Goal: Task Accomplishment & Management: Use online tool/utility

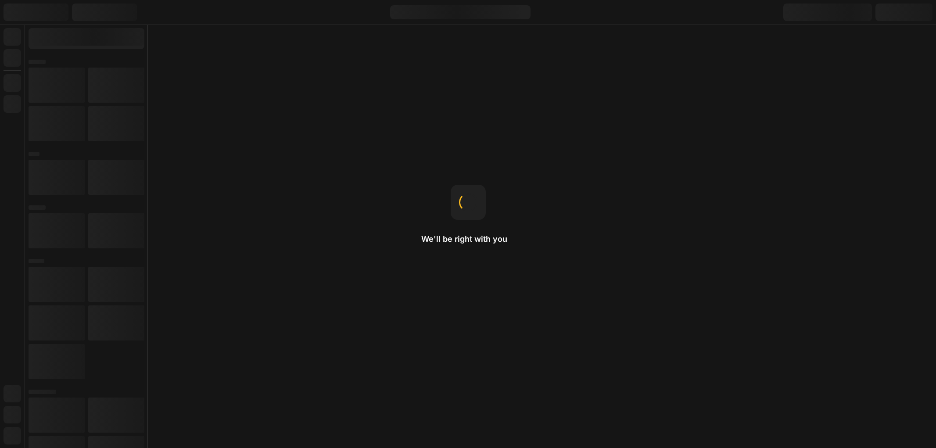
click at [687, 218] on div "We'll be right with you Drag-n-drop Just hold an element and move it around to …" at bounding box center [468, 224] width 936 height 448
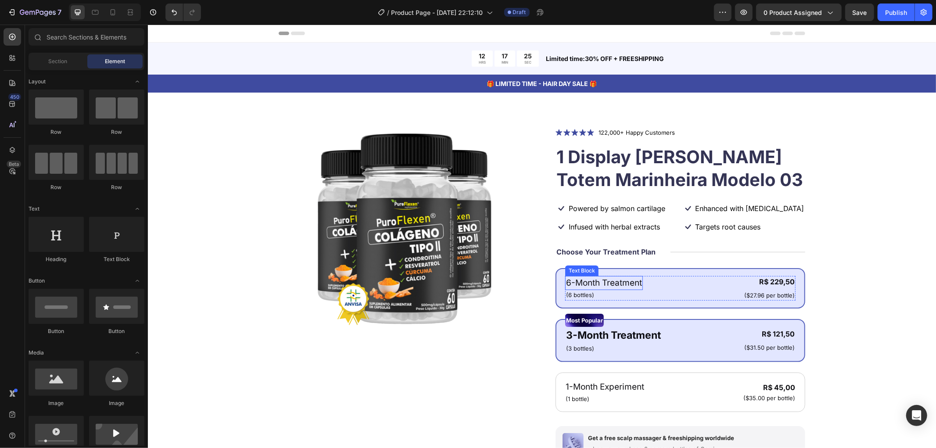
click at [596, 281] on p "6-Month Treatment" at bounding box center [604, 282] width 76 height 13
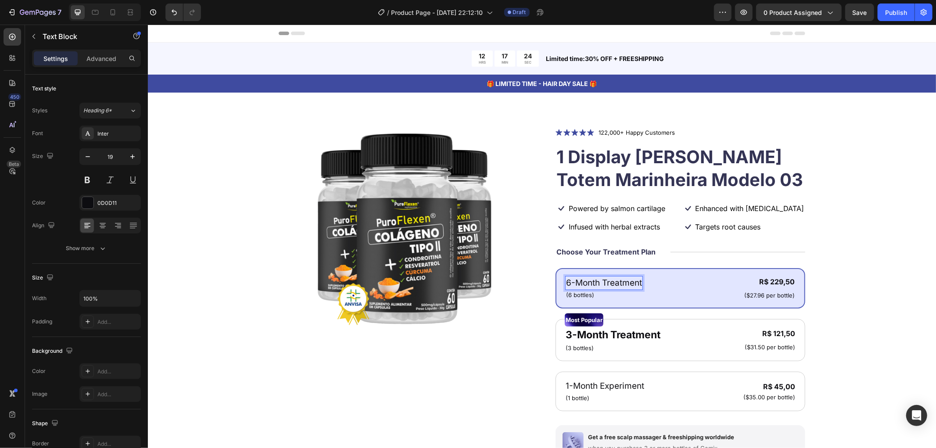
click at [632, 282] on p "6-Month Treatment" at bounding box center [604, 282] width 76 height 13
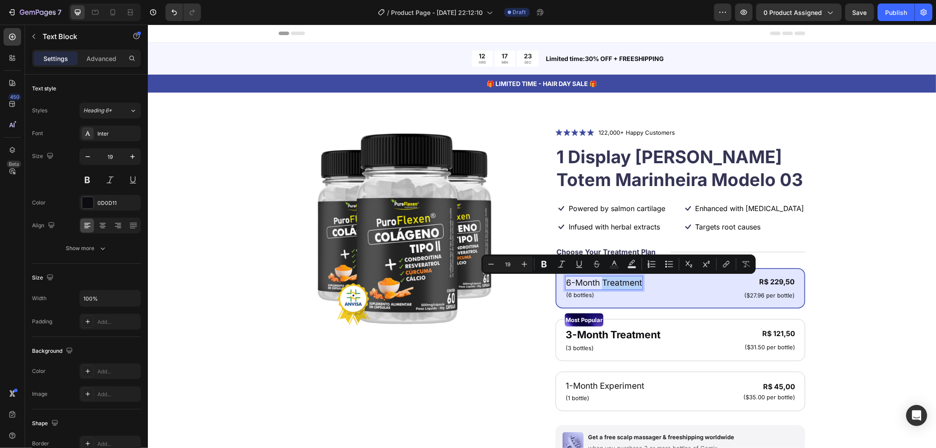
click at [631, 283] on p "6-Month Treatment" at bounding box center [604, 282] width 76 height 13
click at [618, 283] on p "6-Month Treatment" at bounding box center [604, 282] width 76 height 13
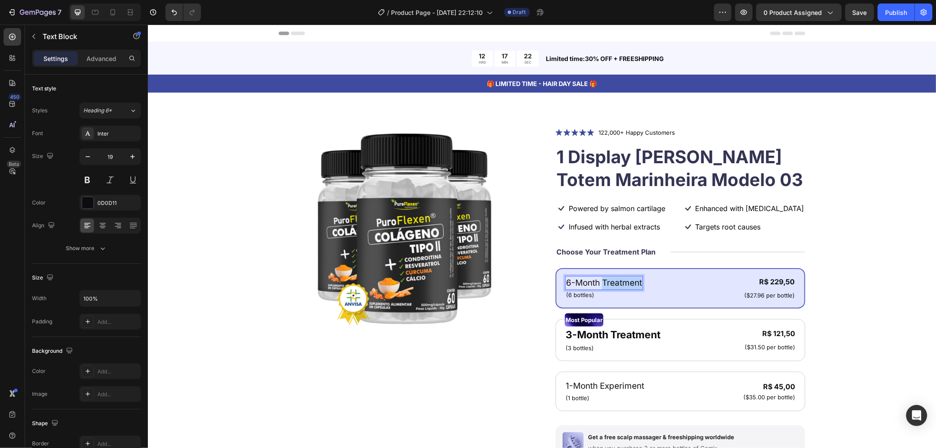
click at [618, 283] on p "6-Month Treatment" at bounding box center [604, 282] width 76 height 13
click at [579, 282] on p "3 meses de tratamento" at bounding box center [611, 282] width 90 height 13
click at [577, 282] on p "3 meses de tratamento" at bounding box center [611, 282] width 90 height 13
click at [776, 281] on div "R$ 229,50" at bounding box center [769, 281] width 52 height 11
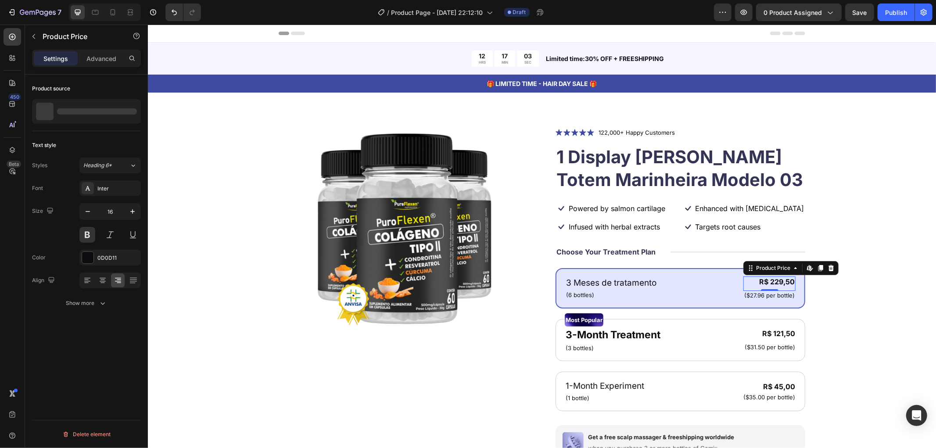
click at [776, 281] on div "R$ 229,50" at bounding box center [769, 281] width 52 height 11
click at [782, 281] on div "R$ 229,50" at bounding box center [769, 281] width 52 height 11
click at [773, 281] on div "R$ 229,50" at bounding box center [769, 281] width 52 height 11
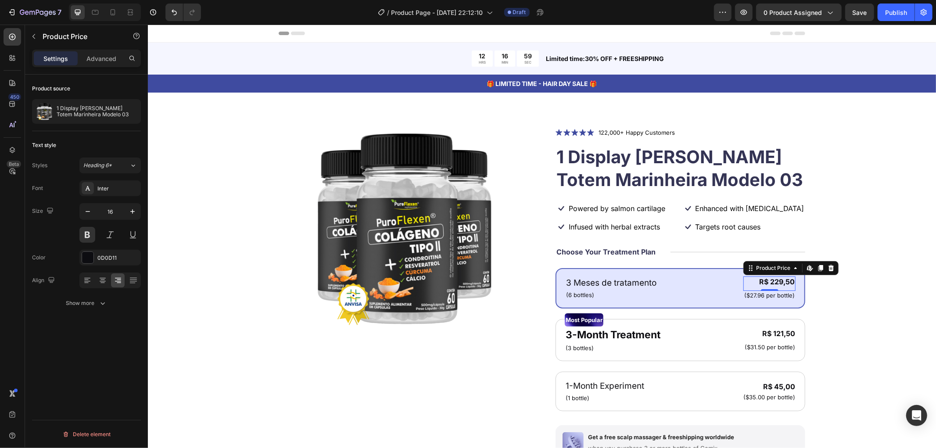
click at [773, 281] on div "R$ 229,50" at bounding box center [769, 281] width 52 height 11
click at [774, 279] on div "R$ 229,50" at bounding box center [769, 281] width 52 height 11
click at [774, 283] on div "R$ 229,50" at bounding box center [769, 281] width 52 height 11
click at [766, 278] on div "R$ 229,50" at bounding box center [769, 281] width 52 height 11
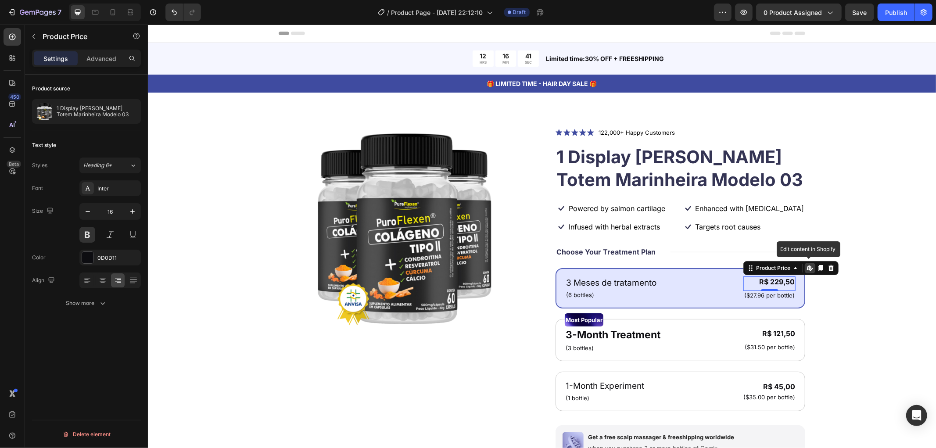
click at [766, 278] on div "R$ 229,50" at bounding box center [769, 281] width 52 height 11
click at [769, 283] on div "R$ 229,50 Product Price Edit content in Shopify 0 Product Price Edit content in…" at bounding box center [769, 283] width 52 height 14
click at [807, 268] on icon at bounding box center [809, 267] width 7 height 7
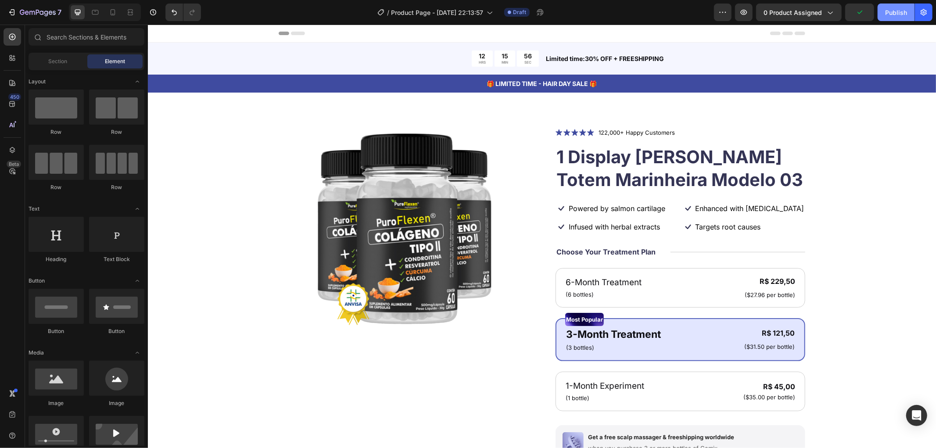
click at [900, 11] on div "Publish" at bounding box center [896, 12] width 22 height 9
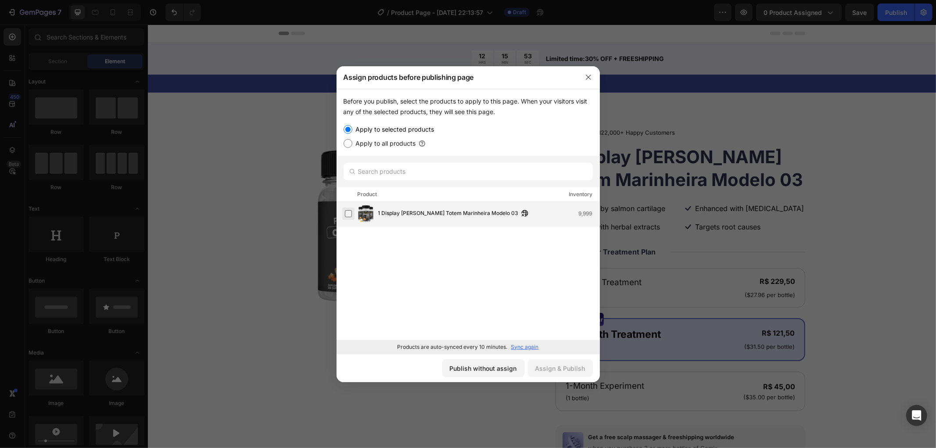
click at [348, 213] on label at bounding box center [348, 213] width 7 height 7
click at [350, 146] on input "Apply to all products" at bounding box center [348, 143] width 9 height 9
radio input "true"
click at [349, 129] on input "Apply to selected products" at bounding box center [348, 129] width 9 height 9
radio input "true"
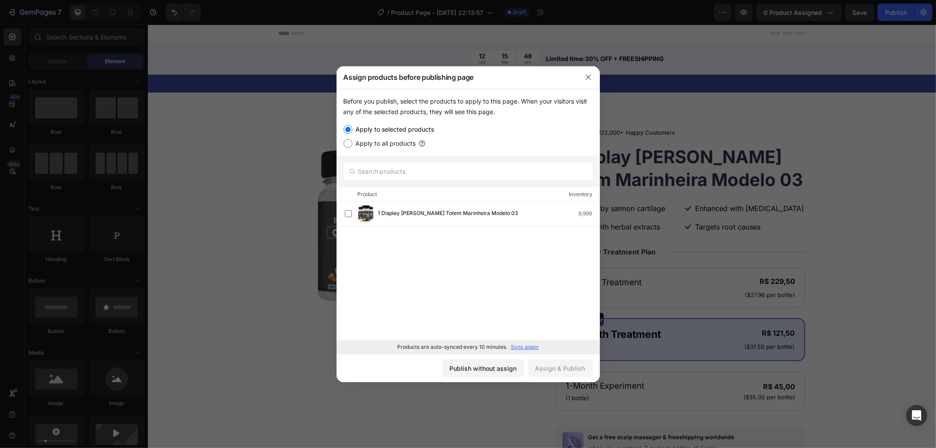
click at [348, 141] on input "Apply to all products" at bounding box center [348, 143] width 9 height 9
radio input "true"
click at [350, 131] on input "Apply to selected products" at bounding box center [348, 129] width 9 height 9
radio input "true"
click at [485, 372] on div "Publish without assign" at bounding box center [483, 368] width 67 height 9
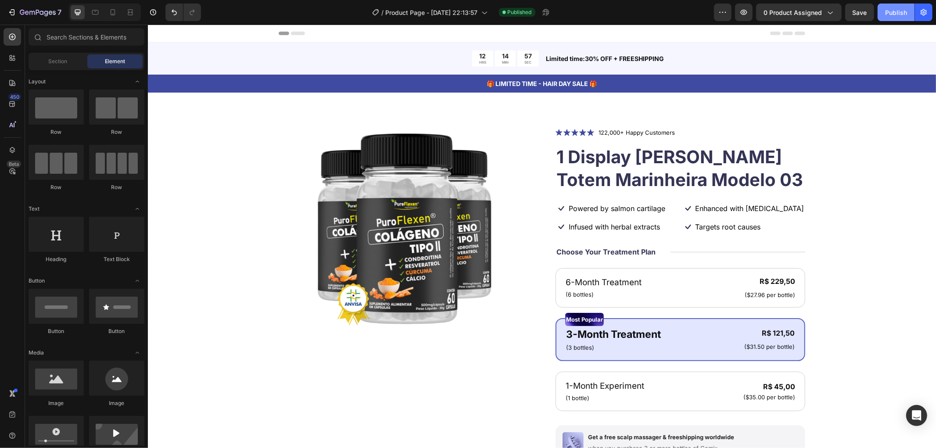
click at [888, 15] on div "Publish" at bounding box center [896, 12] width 22 height 9
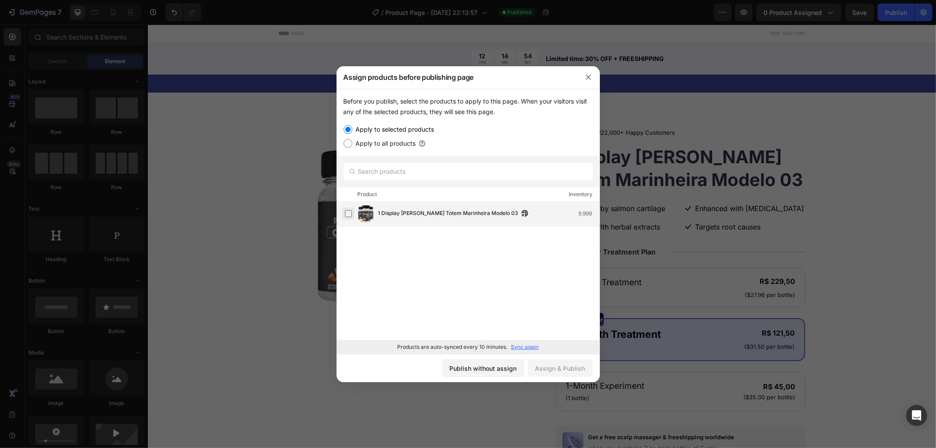
click at [348, 212] on label at bounding box center [348, 213] width 7 height 7
click at [554, 370] on div "Assign & Publish" at bounding box center [560, 368] width 50 height 9
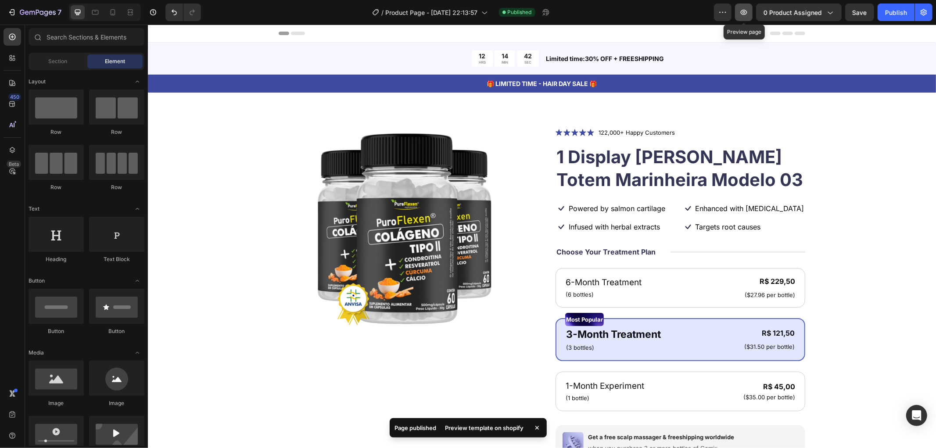
click at [744, 13] on icon "button" at bounding box center [744, 12] width 7 height 5
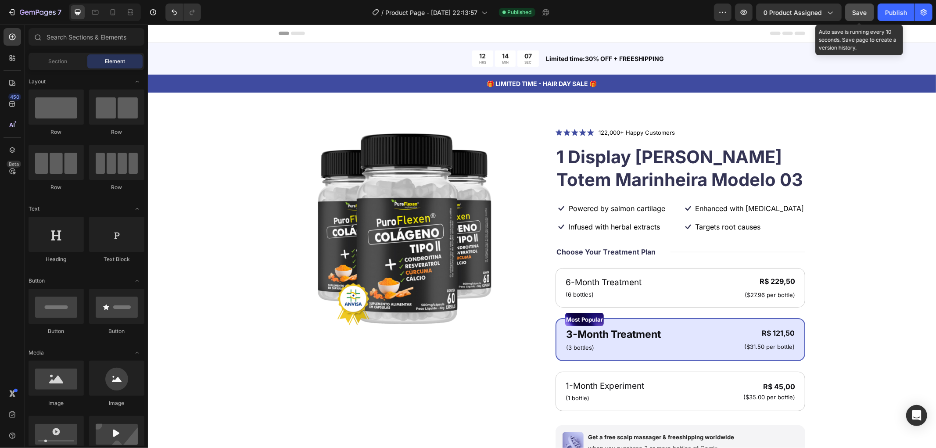
click at [859, 12] on span "Save" at bounding box center [860, 12] width 14 height 7
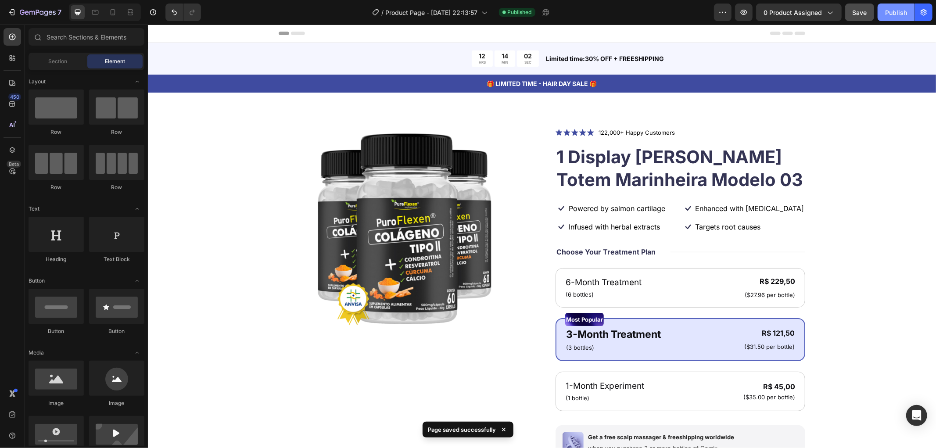
click at [897, 11] on div "Publish" at bounding box center [896, 12] width 22 height 9
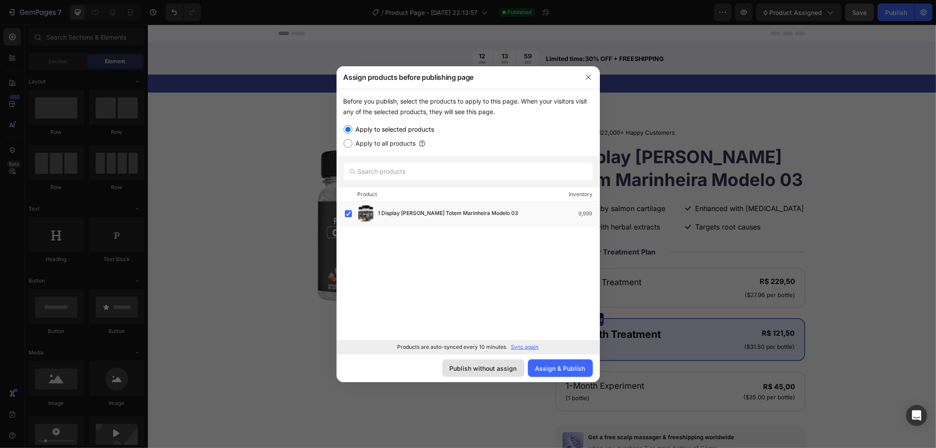
click at [499, 371] on div "Publish without assign" at bounding box center [483, 368] width 67 height 9
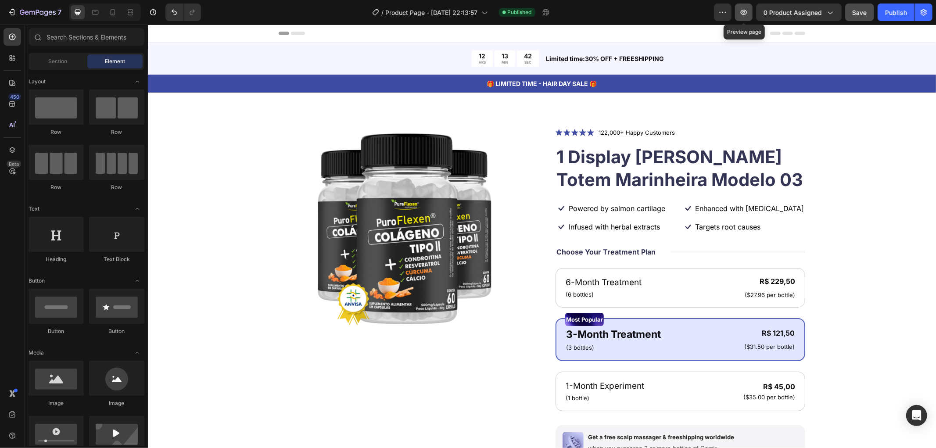
click at [744, 12] on icon "button" at bounding box center [744, 12] width 9 height 9
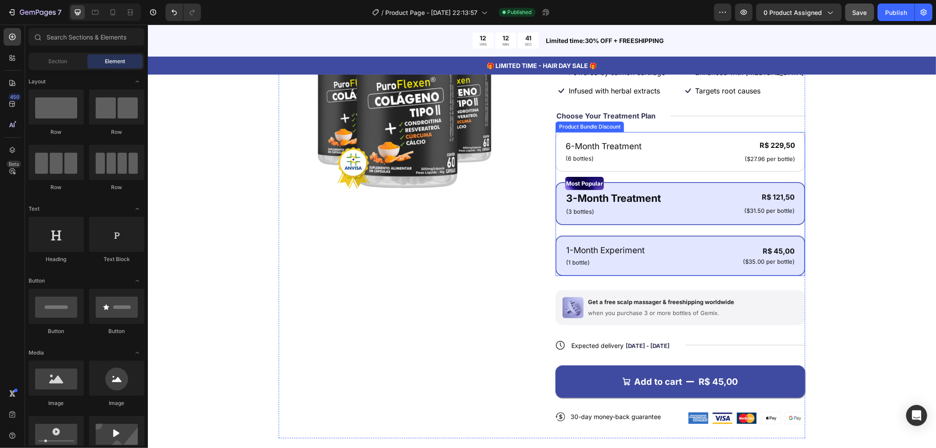
scroll to position [146, 0]
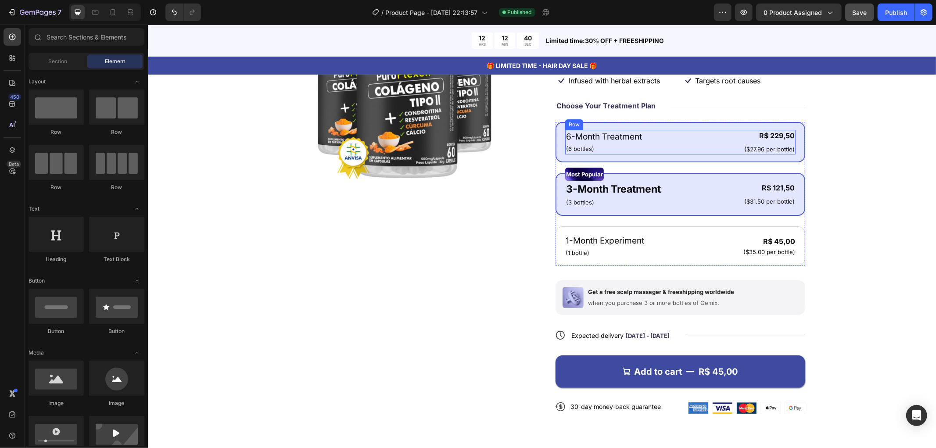
click at [693, 148] on div "6-Month Treatment Text Block (6 bottles) Text Block R$ 229,50 Product Price Pro…" at bounding box center [680, 141] width 230 height 25
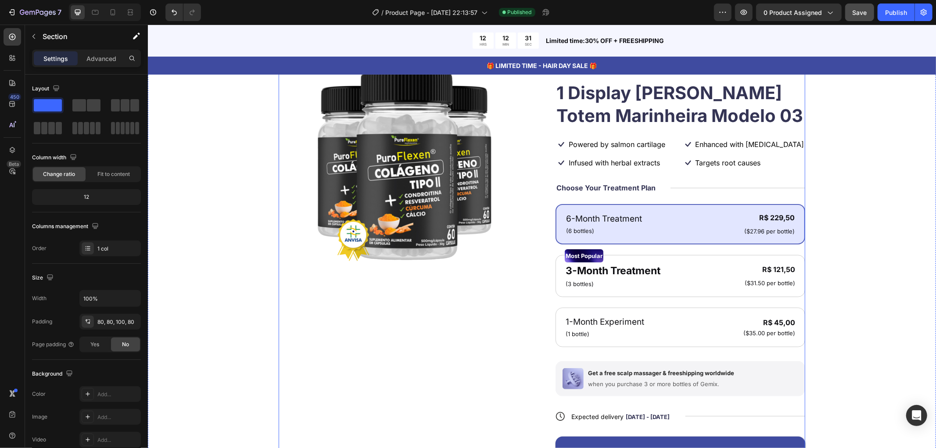
scroll to position [0, 0]
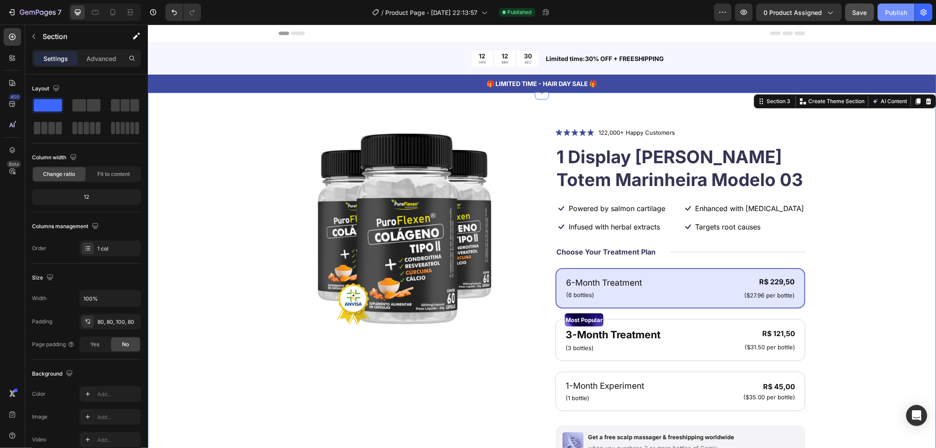
click at [898, 15] on div "Publish" at bounding box center [896, 12] width 22 height 9
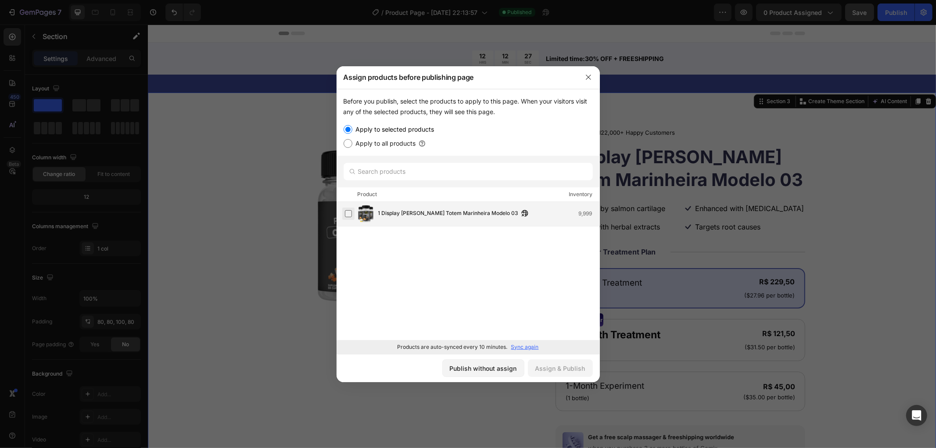
click at [347, 213] on label at bounding box center [348, 213] width 7 height 7
click at [553, 370] on div "Assign & Publish" at bounding box center [560, 368] width 50 height 9
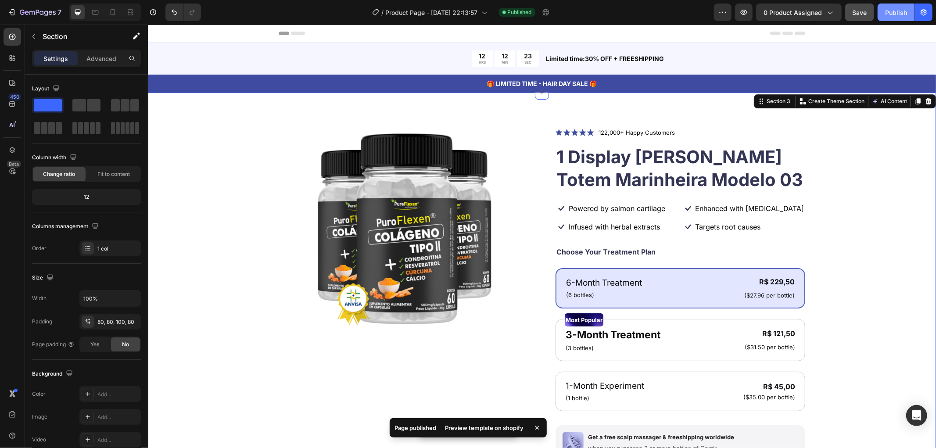
click at [894, 14] on div "Publish" at bounding box center [896, 12] width 22 height 9
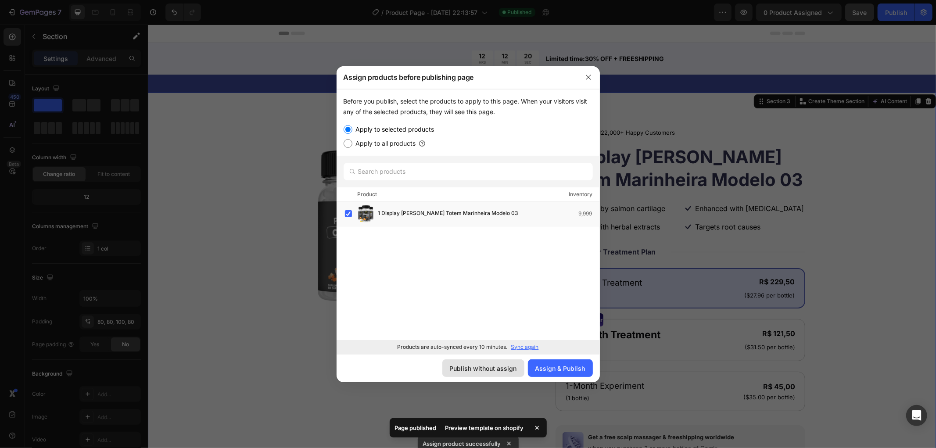
click at [489, 370] on div "Publish without assign" at bounding box center [483, 368] width 67 height 9
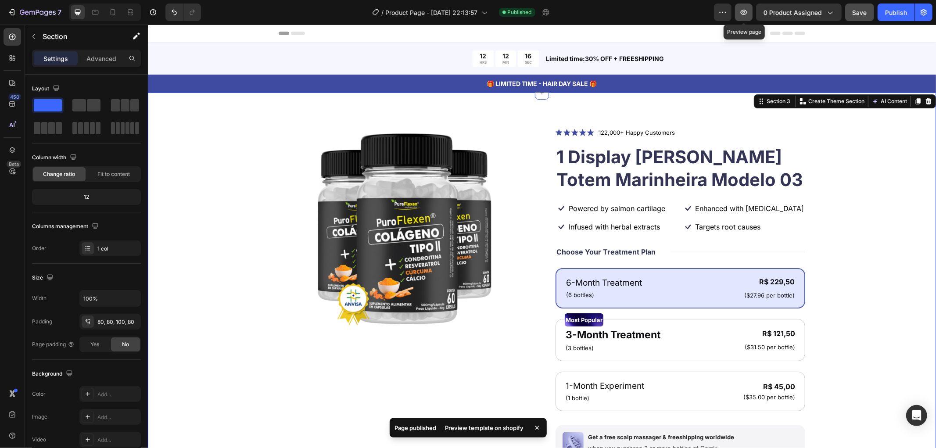
click at [743, 12] on icon "button" at bounding box center [744, 12] width 9 height 9
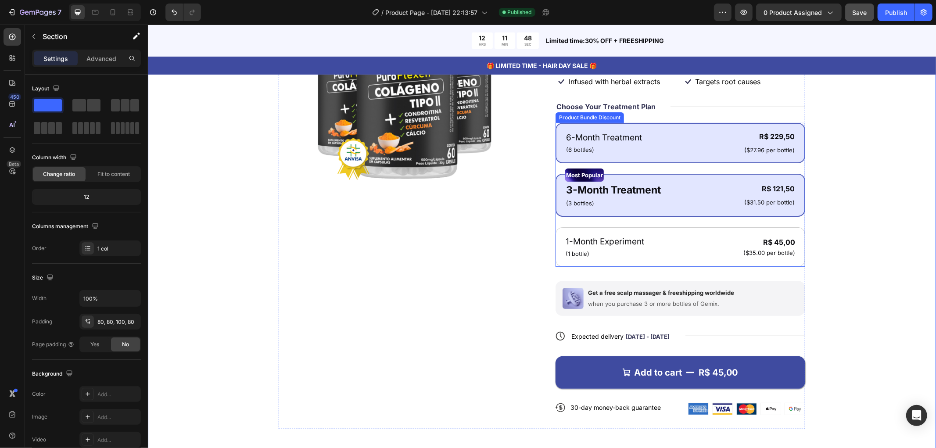
scroll to position [146, 0]
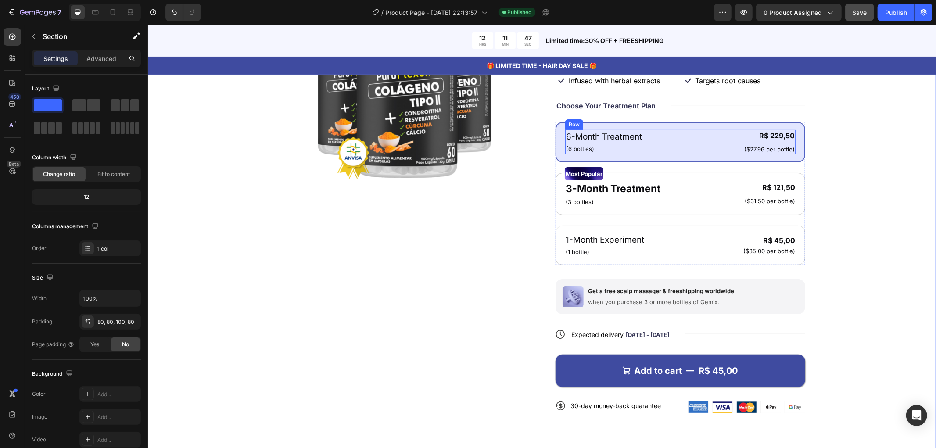
click at [657, 146] on div "6-Month Treatment Text Block (6 bottles) Text Block R$ 229,50 Product Price Pro…" at bounding box center [680, 141] width 230 height 25
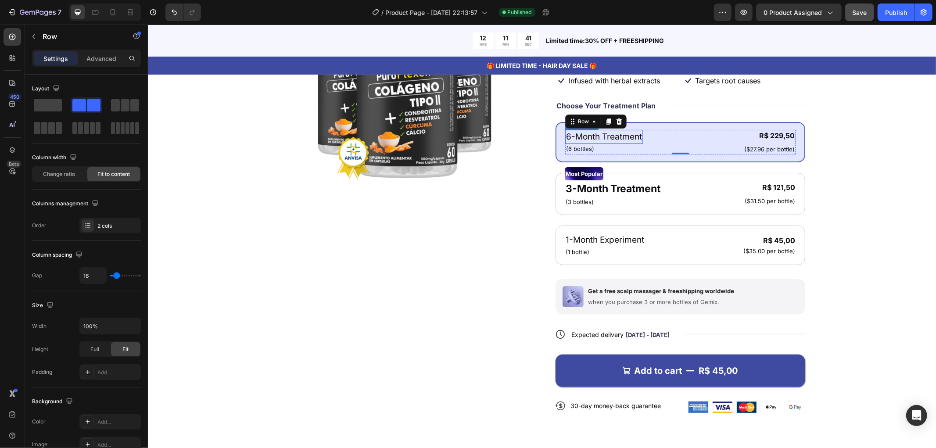
click at [625, 136] on p "6-Month Treatment" at bounding box center [604, 136] width 76 height 13
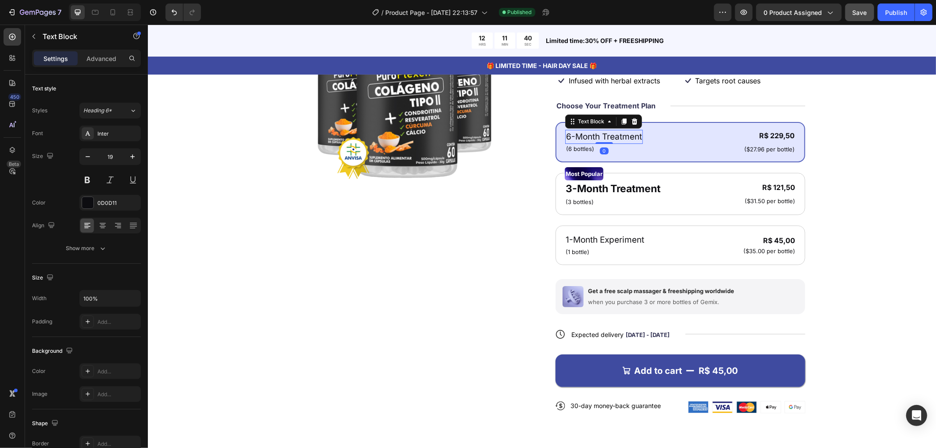
click at [625, 136] on p "6-Month Treatment" at bounding box center [604, 136] width 76 height 13
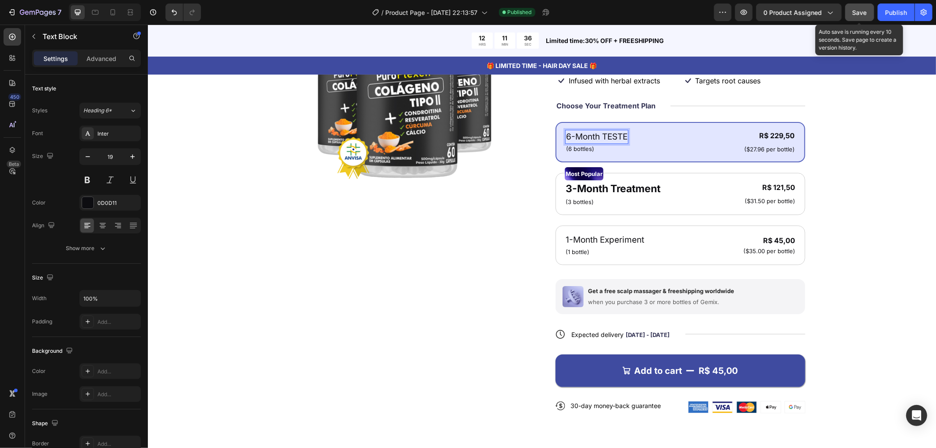
click at [862, 14] on span "Save" at bounding box center [860, 12] width 14 height 7
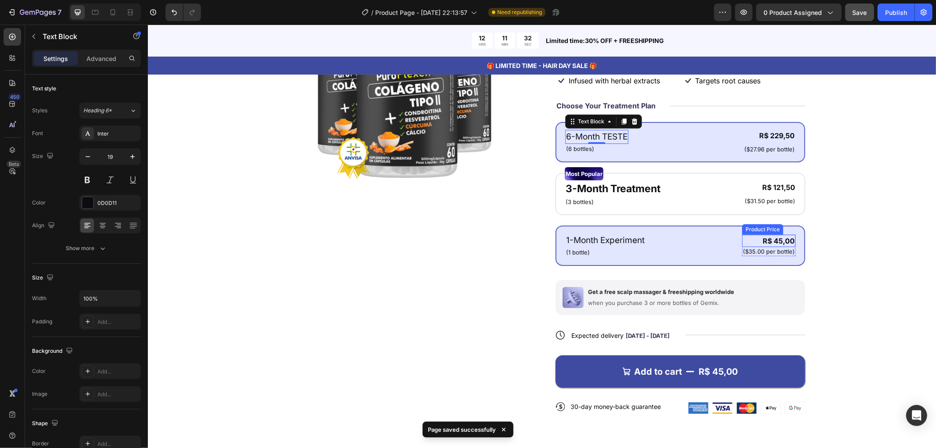
click at [776, 239] on div "R$ 45,00" at bounding box center [769, 240] width 54 height 12
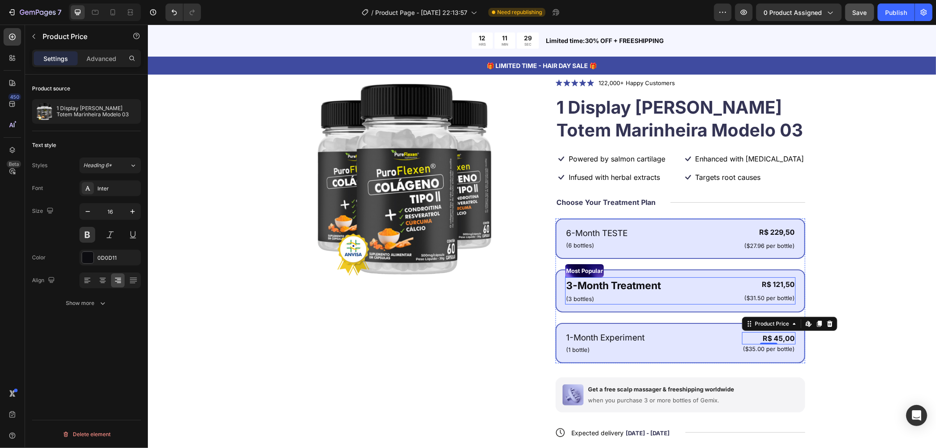
scroll to position [49, 0]
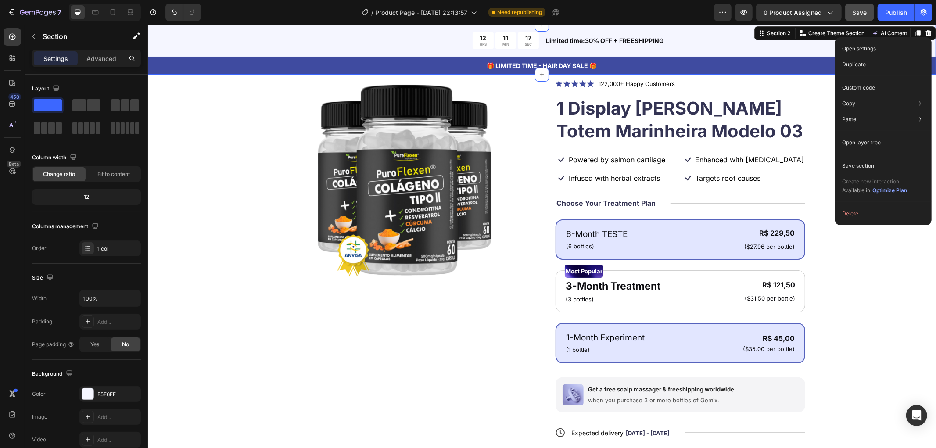
drag, startPoint x: 724, startPoint y: 32, endPoint x: 517, endPoint y: 143, distance: 234.2
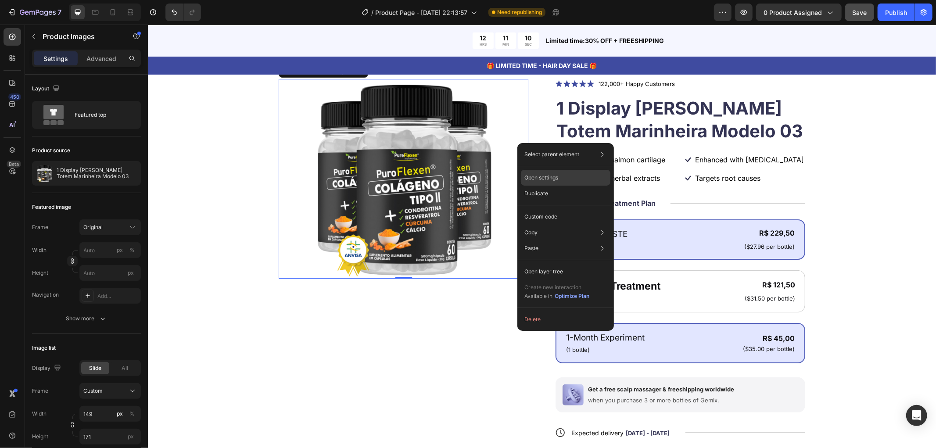
click at [577, 179] on div "Open settings" at bounding box center [566, 178] width 90 height 16
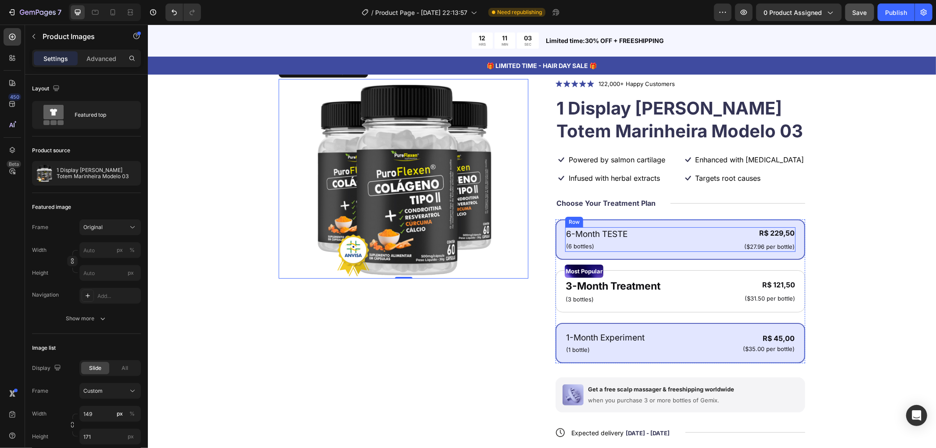
click at [715, 246] on div "6-Month TESTE Text Block (6 bottles) Text Block R$ 229,50 Product Price Product…" at bounding box center [680, 239] width 230 height 25
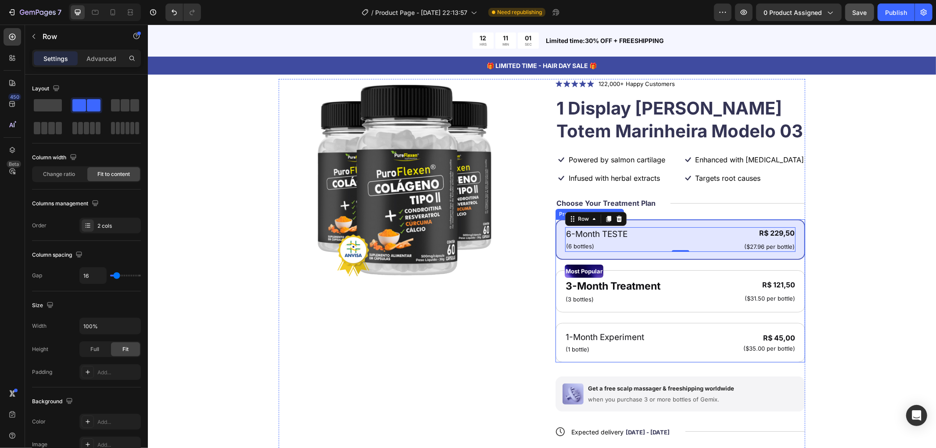
click at [644, 256] on div "6-Month TESTE Text Block (6 bottles) Text Block R$ 229,50 Product Price Product…" at bounding box center [680, 239] width 250 height 40
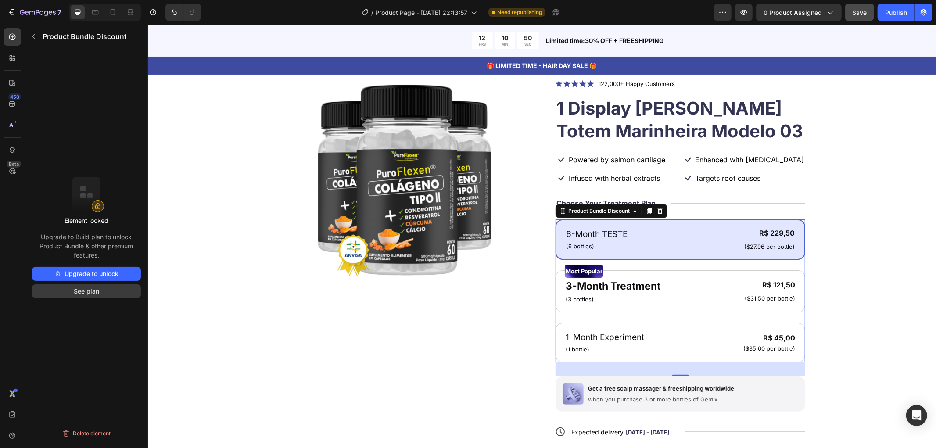
click at [89, 294] on button "See plan" at bounding box center [86, 291] width 109 height 14
